Goal: Information Seeking & Learning: Learn about a topic

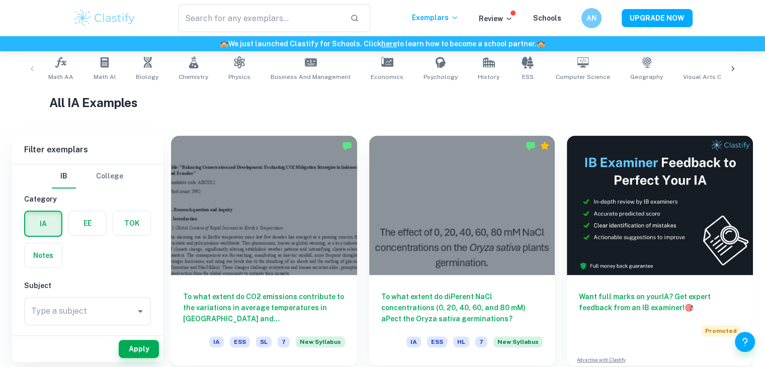
scroll to position [205, 0]
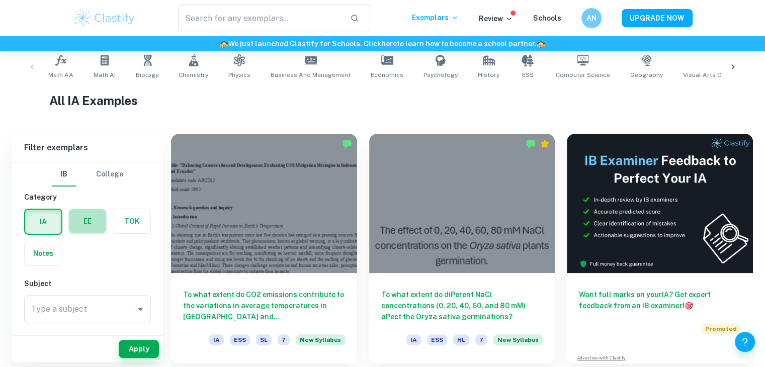
click at [99, 220] on label "button" at bounding box center [87, 221] width 37 height 24
click at [0, 0] on input "radio" at bounding box center [0, 0] width 0 height 0
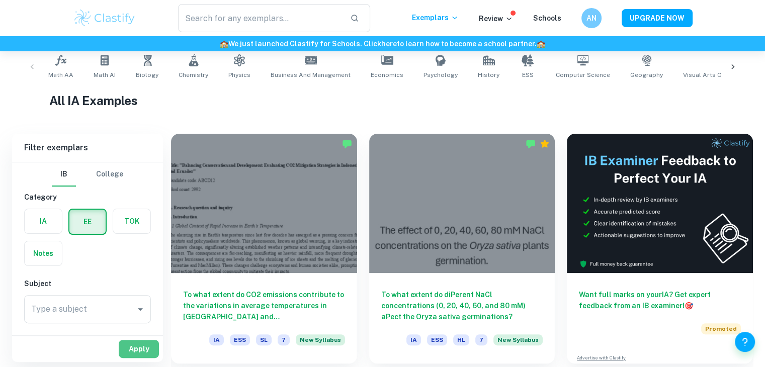
click at [148, 349] on button "Apply" at bounding box center [139, 349] width 40 height 18
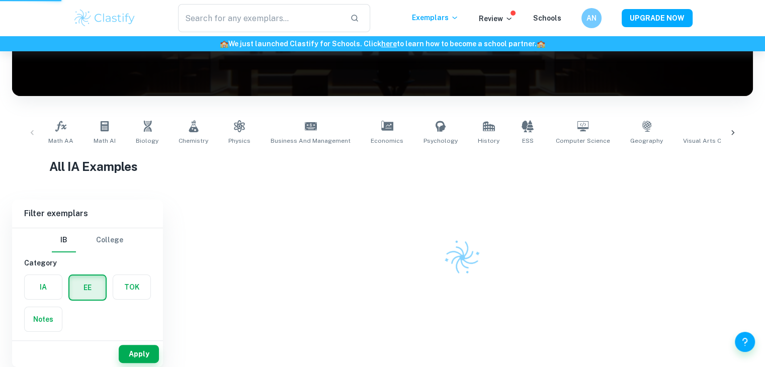
scroll to position [134, 0]
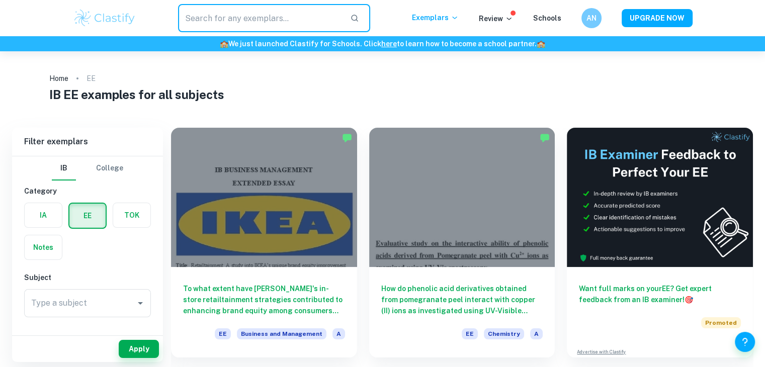
click at [236, 13] on input "text" at bounding box center [260, 18] width 164 height 28
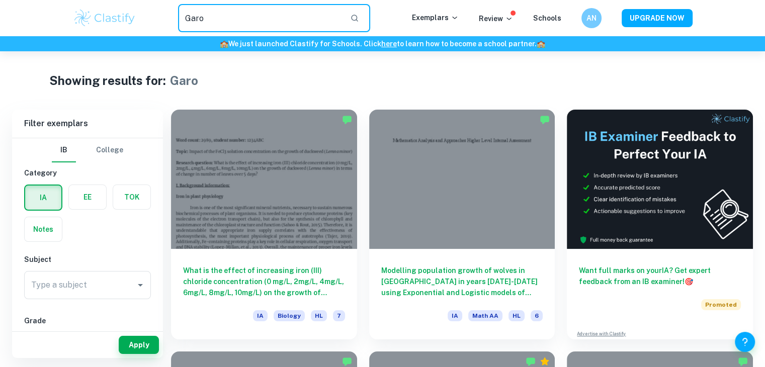
click at [201, 19] on input "Garo" at bounding box center [260, 18] width 164 height 28
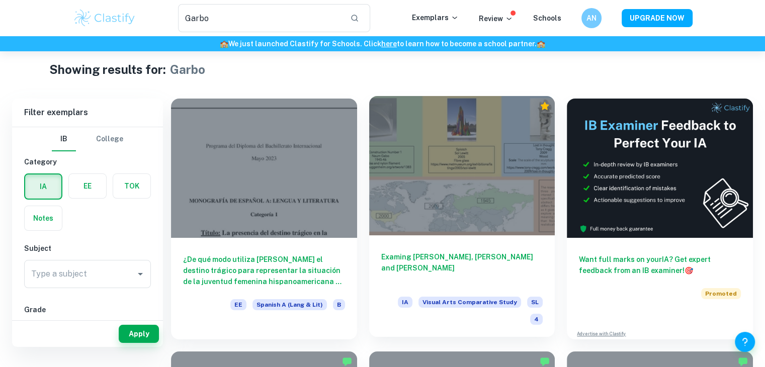
scroll to position [46, 0]
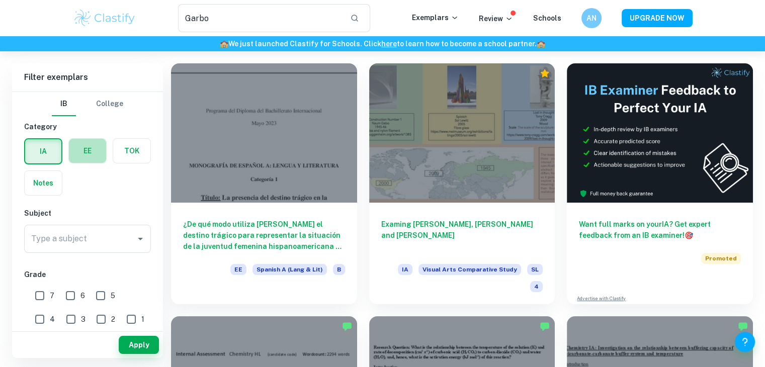
click at [80, 153] on label "button" at bounding box center [87, 151] width 37 height 24
click at [0, 0] on input "radio" at bounding box center [0, 0] width 0 height 0
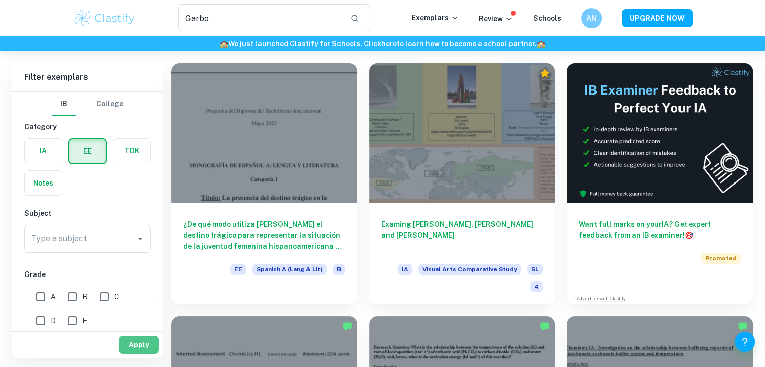
click at [140, 342] on button "Apply" at bounding box center [139, 345] width 40 height 18
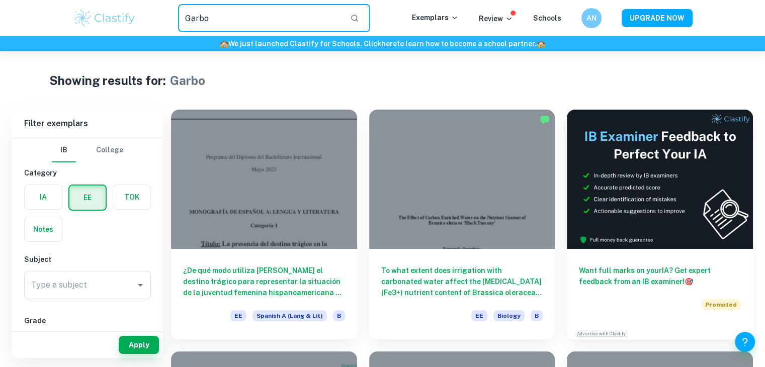
click at [302, 22] on input "Garbo" at bounding box center [260, 18] width 164 height 28
type input "G"
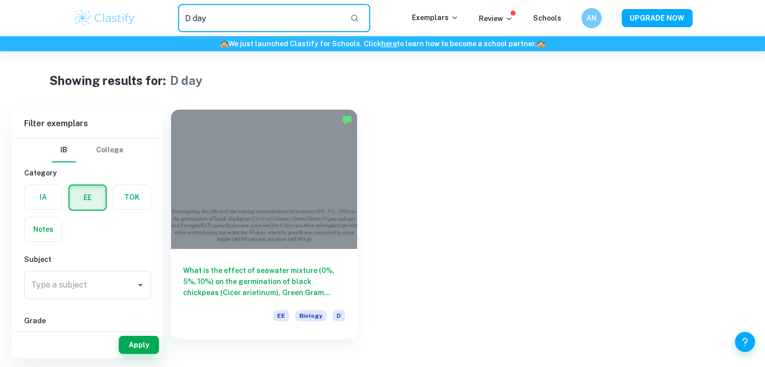
click at [209, 21] on input "D day" at bounding box center [260, 18] width 164 height 28
type input "D"
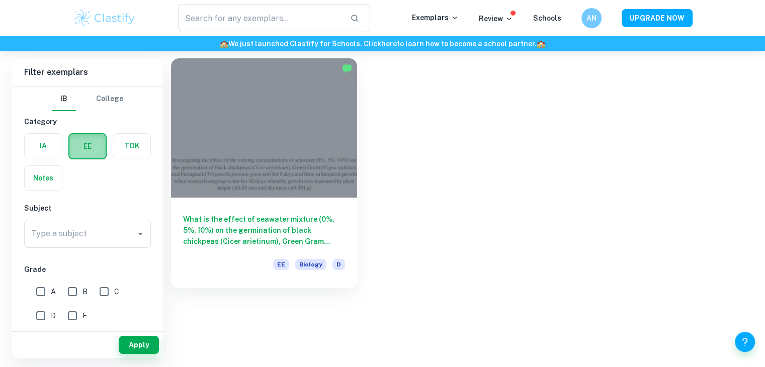
click at [76, 138] on label "button" at bounding box center [87, 146] width 36 height 24
click at [0, 0] on input "radio" at bounding box center [0, 0] width 0 height 0
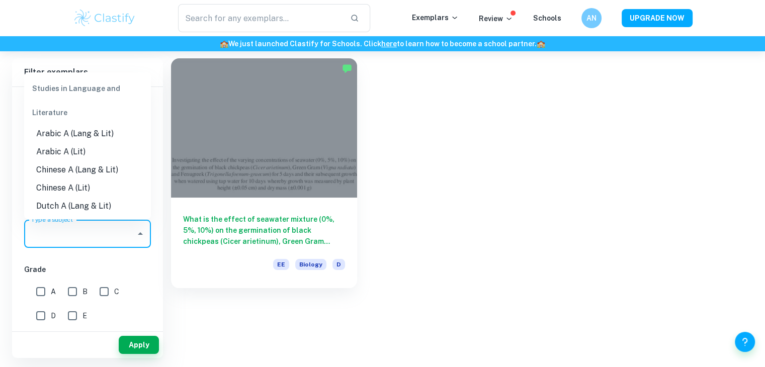
click at [86, 237] on input "Type a subject" at bounding box center [80, 233] width 103 height 19
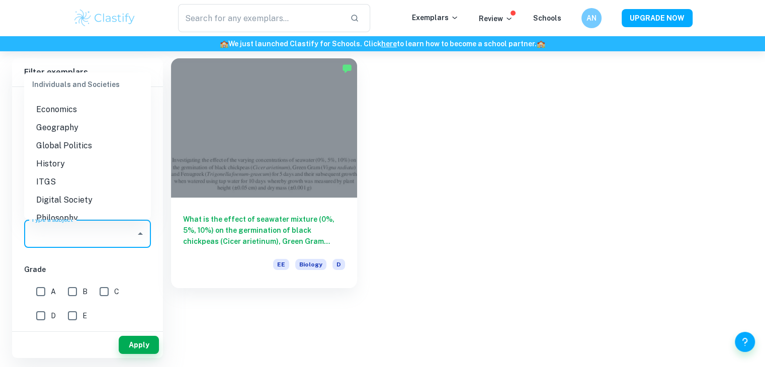
scroll to position [970, 0]
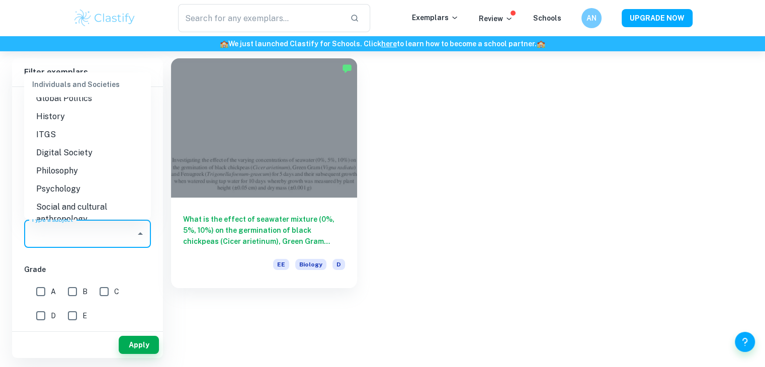
click at [75, 121] on li "History" at bounding box center [87, 117] width 127 height 18
type input "History"
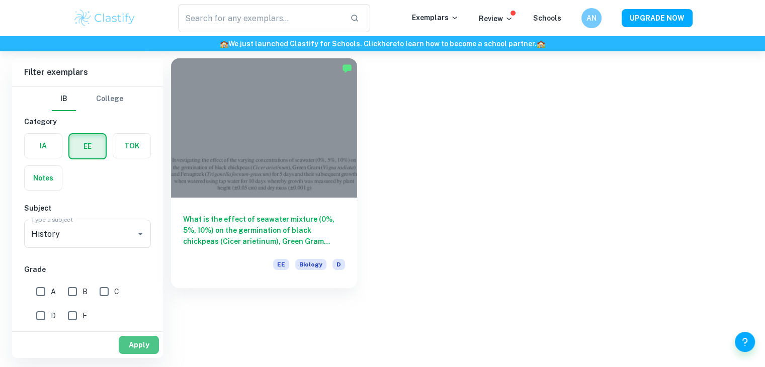
click at [140, 338] on button "Apply" at bounding box center [139, 345] width 40 height 18
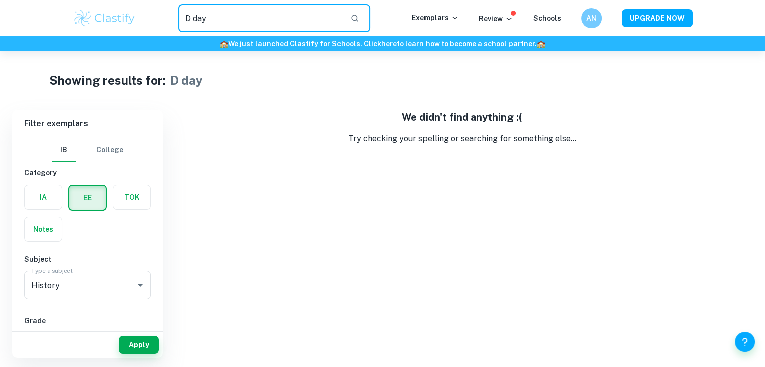
click at [208, 18] on input "D day" at bounding box center [260, 18] width 164 height 28
type input "D"
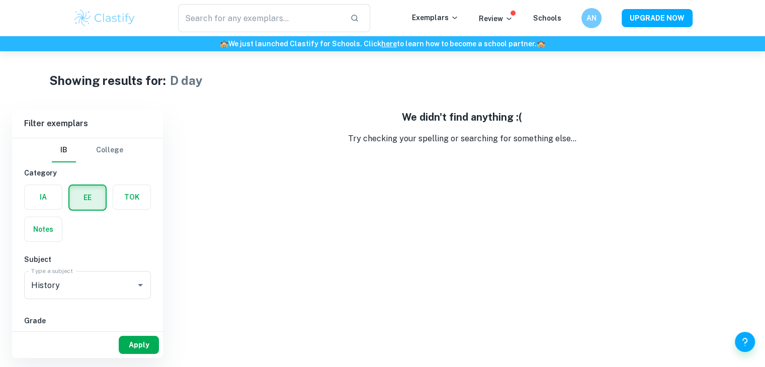
click at [135, 348] on button "Apply" at bounding box center [139, 345] width 40 height 18
type input "D day"
click at [138, 339] on button "Apply" at bounding box center [139, 345] width 40 height 18
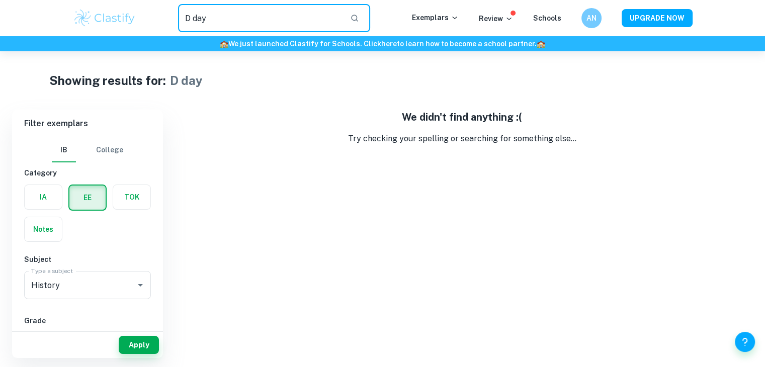
click at [211, 17] on input "D day" at bounding box center [260, 18] width 164 height 28
drag, startPoint x: 211, startPoint y: 17, endPoint x: 143, endPoint y: 35, distance: 70.2
click at [143, 35] on div "D day ​ Exemplars Review Schools AN UPGRADE NOW" at bounding box center [382, 18] width 765 height 36
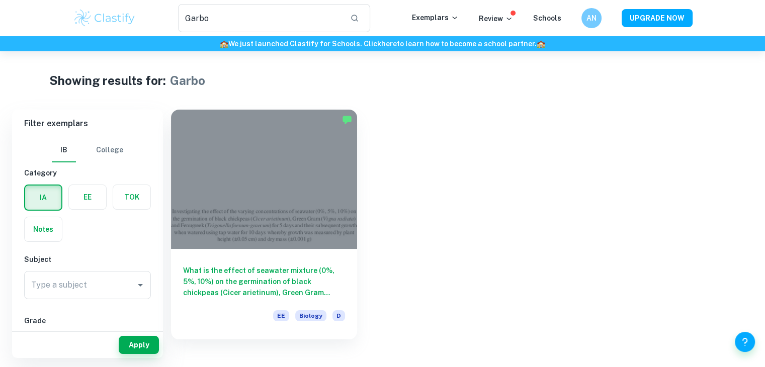
type input "Garo"
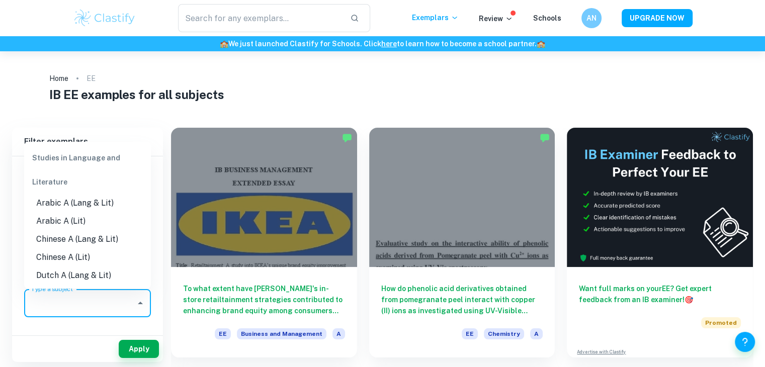
click at [104, 294] on input "Type a subject" at bounding box center [80, 303] width 103 height 19
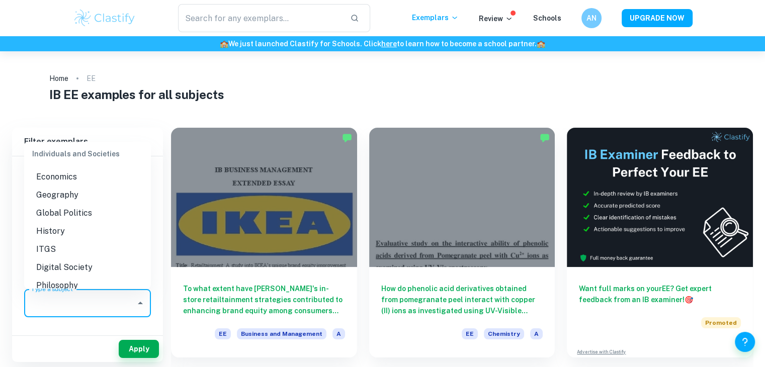
scroll to position [926, 0]
click at [66, 235] on li "History" at bounding box center [87, 230] width 127 height 18
type input "History"
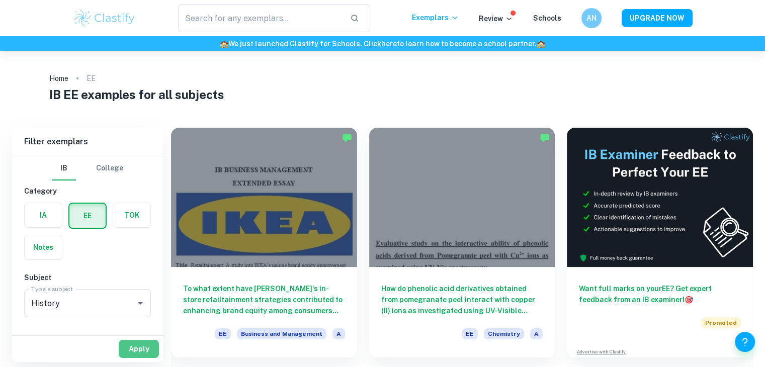
click at [143, 350] on button "Apply" at bounding box center [139, 349] width 40 height 18
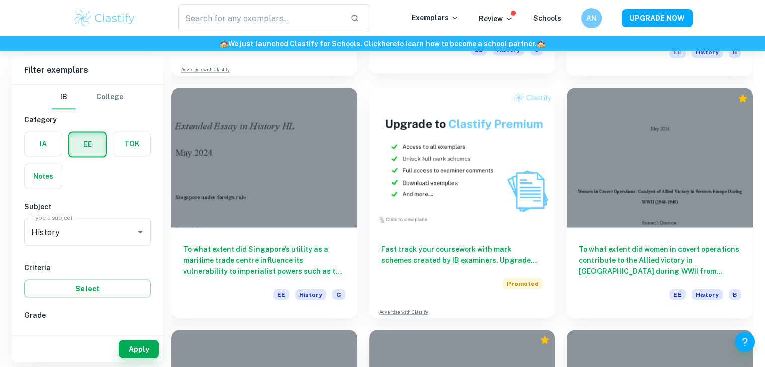
scroll to position [1742, 0]
